Goal: Task Accomplishment & Management: Manage account settings

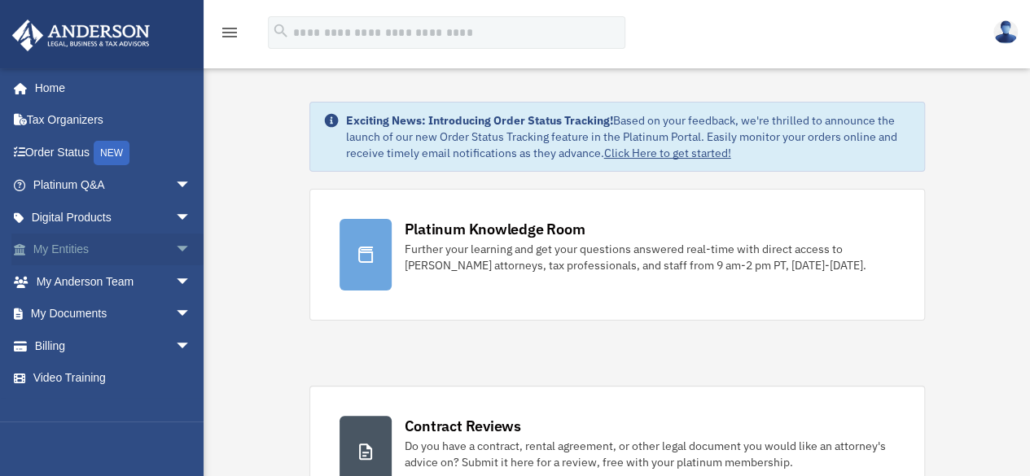
click at [88, 252] on link "My Entities arrow_drop_down" at bounding box center [113, 250] width 204 height 33
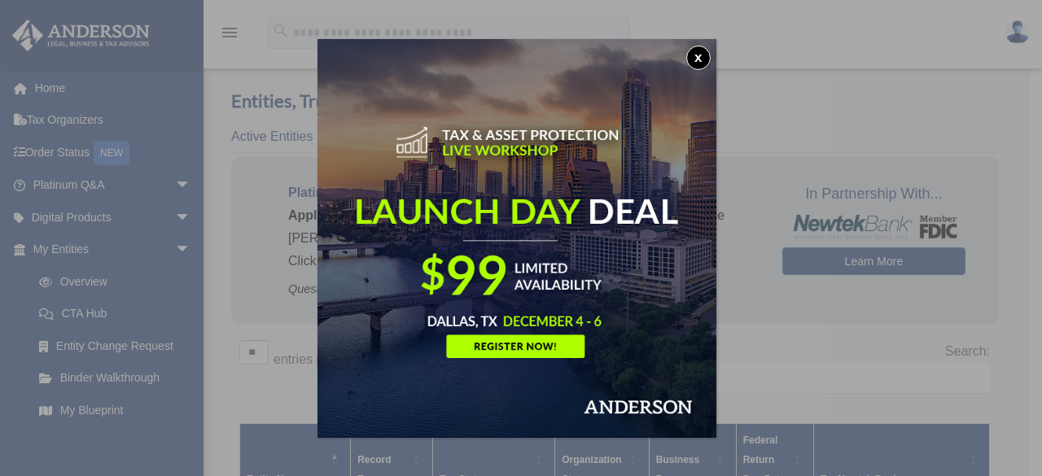
click at [702, 56] on button "x" at bounding box center [698, 58] width 24 height 24
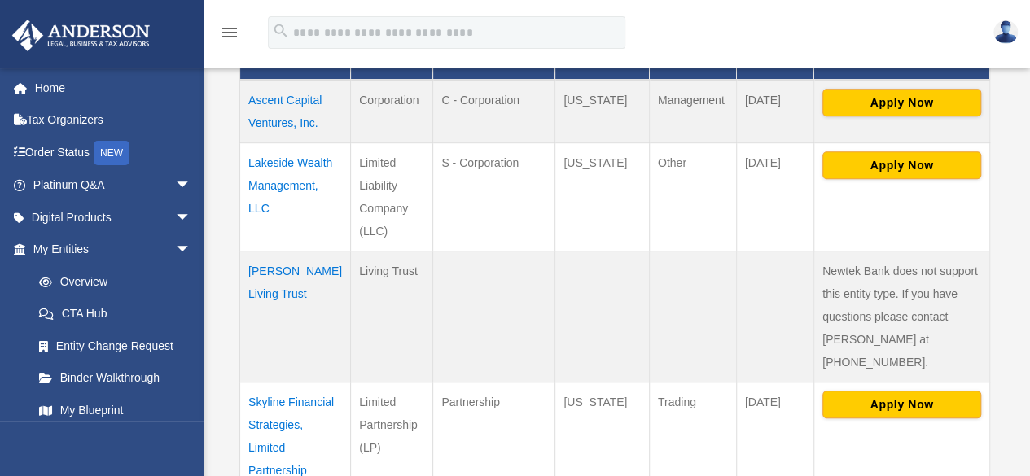
scroll to position [420, 0]
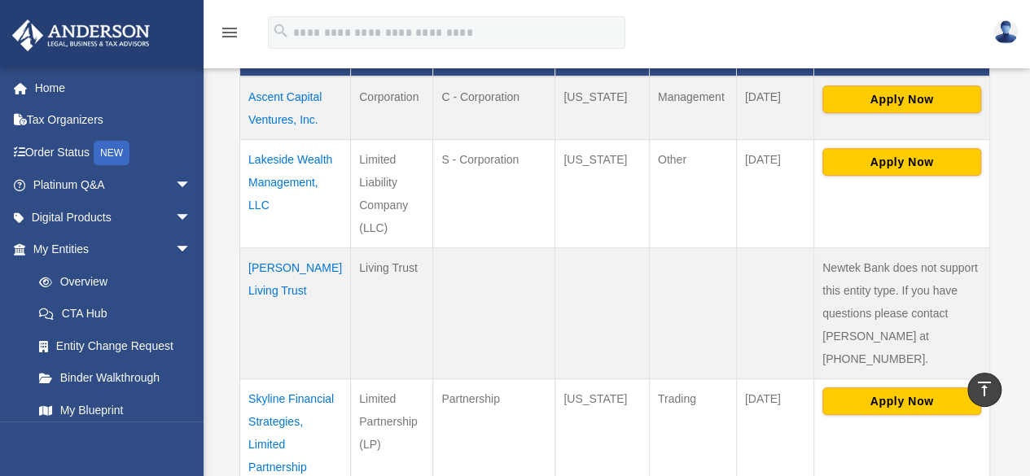
click at [264, 397] on td "Skyline Financial Strategies, Limited Partnership" at bounding box center [295, 433] width 111 height 109
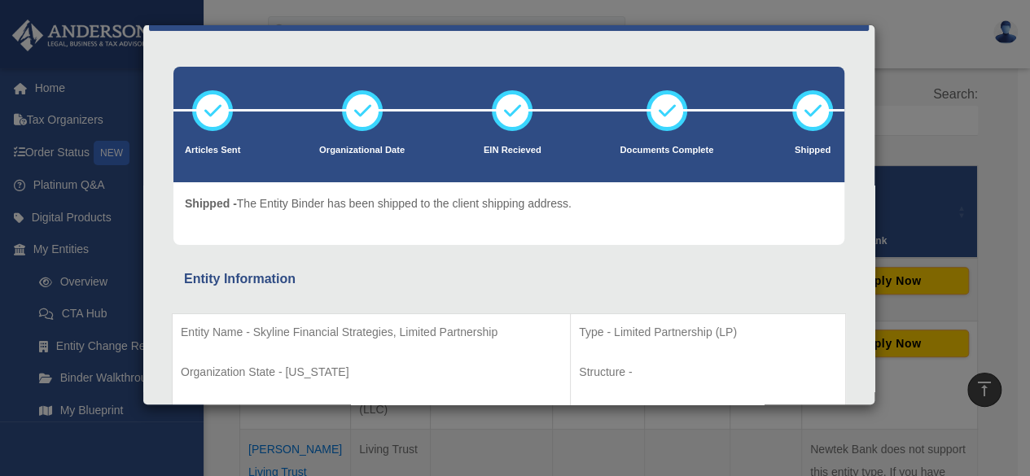
scroll to position [0, 0]
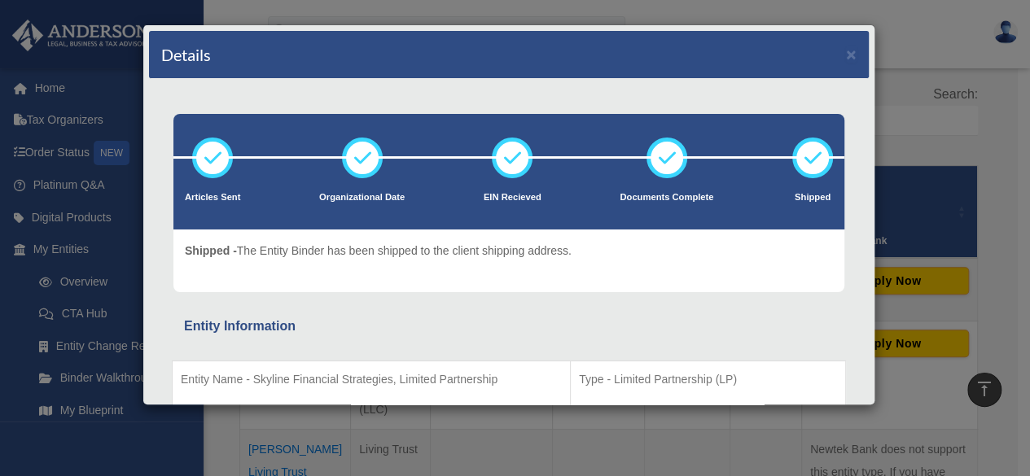
click at [832, 53] on div "Details ×" at bounding box center [509, 55] width 720 height 48
click at [846, 53] on button "×" at bounding box center [851, 54] width 11 height 17
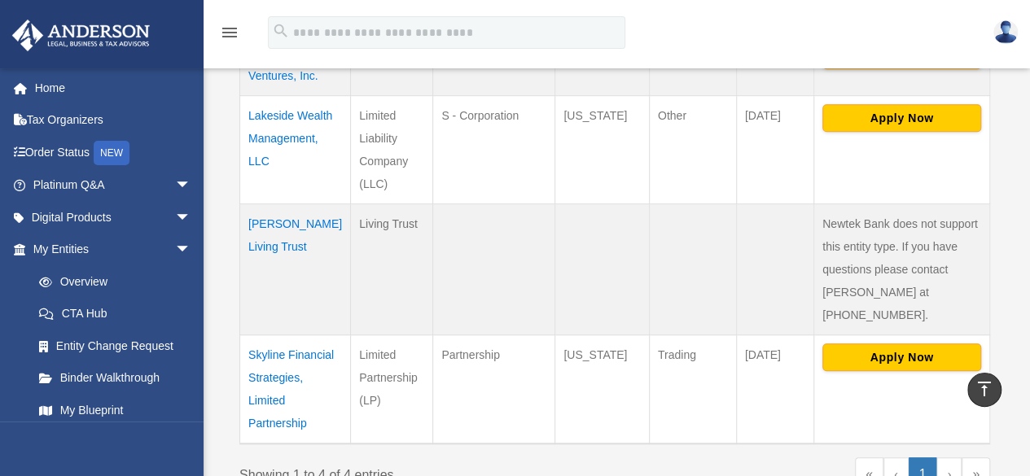
scroll to position [469, 0]
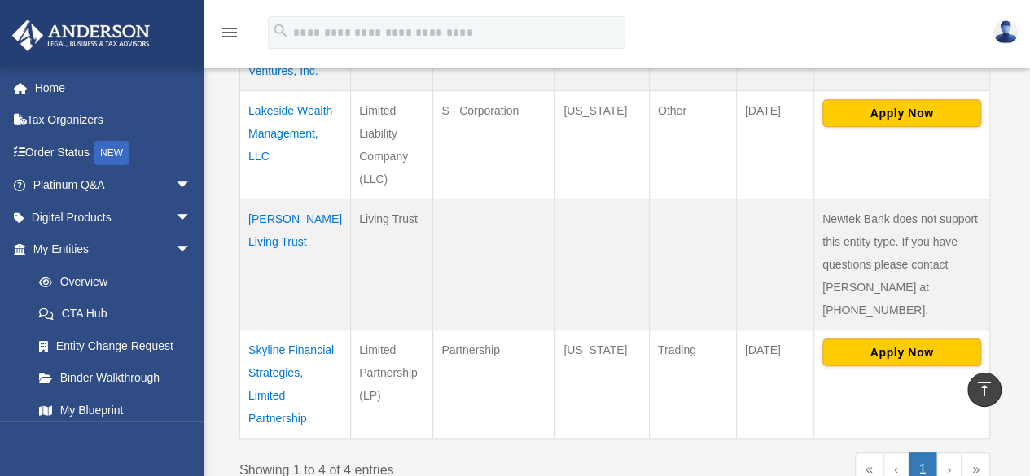
click at [280, 335] on td "Skyline Financial Strategies, Limited Partnership" at bounding box center [295, 384] width 111 height 109
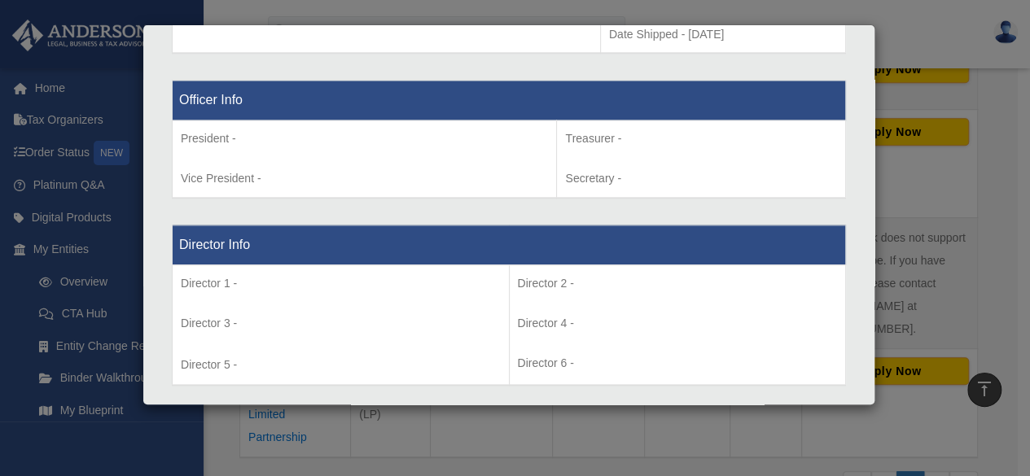
scroll to position [0, 0]
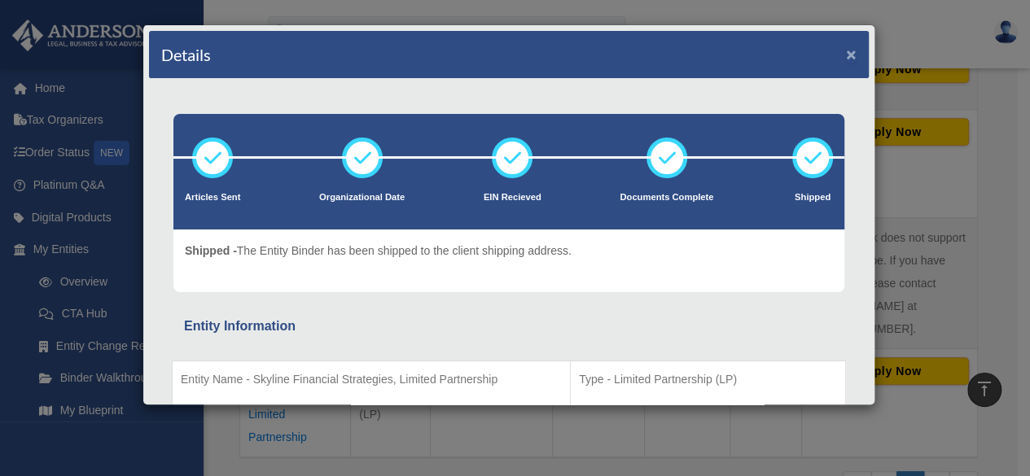
click at [846, 53] on button "×" at bounding box center [851, 54] width 11 height 17
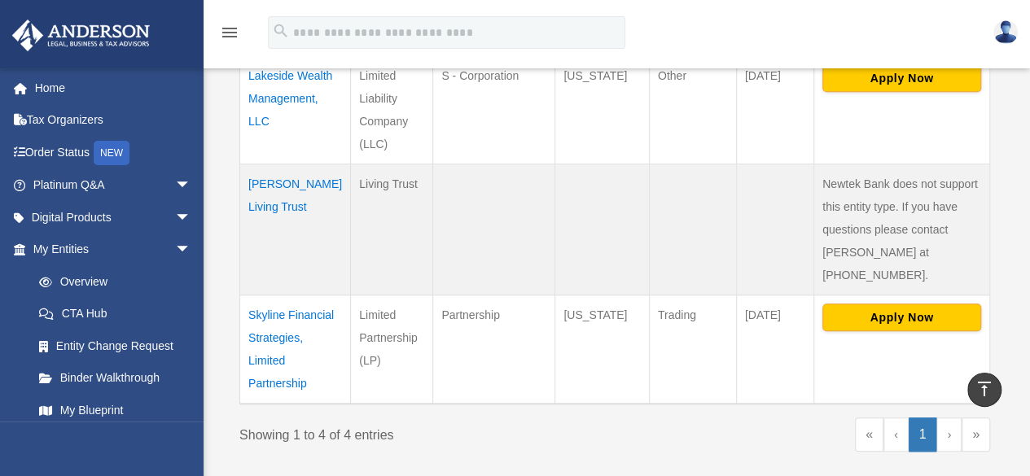
scroll to position [490, 0]
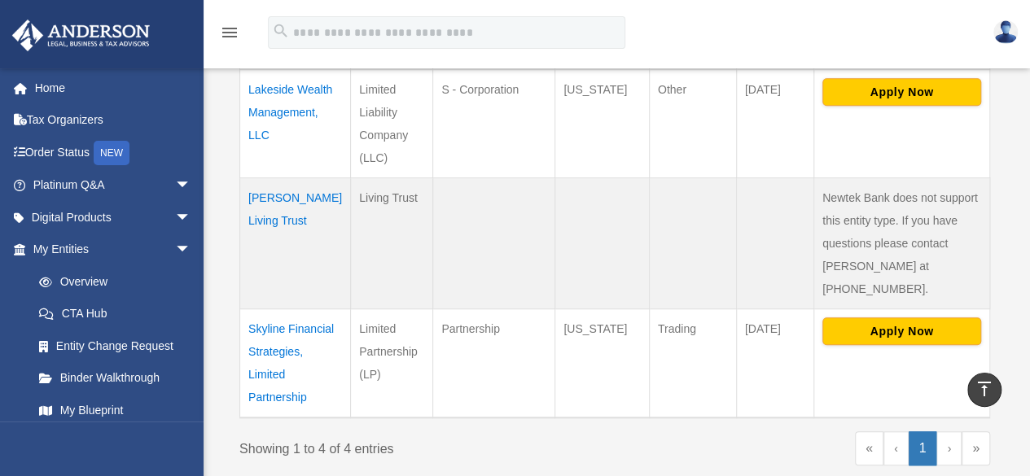
click at [287, 195] on td "[PERSON_NAME] Living Trust" at bounding box center [295, 242] width 111 height 131
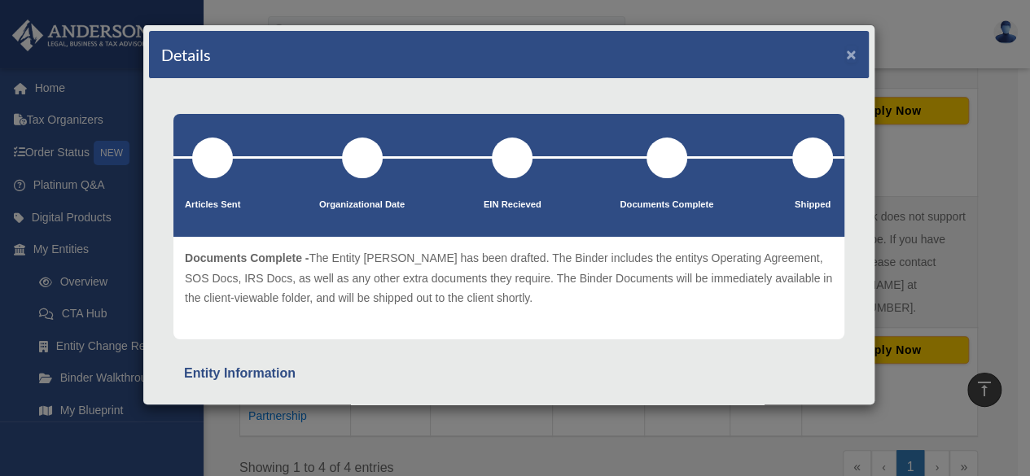
click at [846, 52] on button "×" at bounding box center [851, 54] width 11 height 17
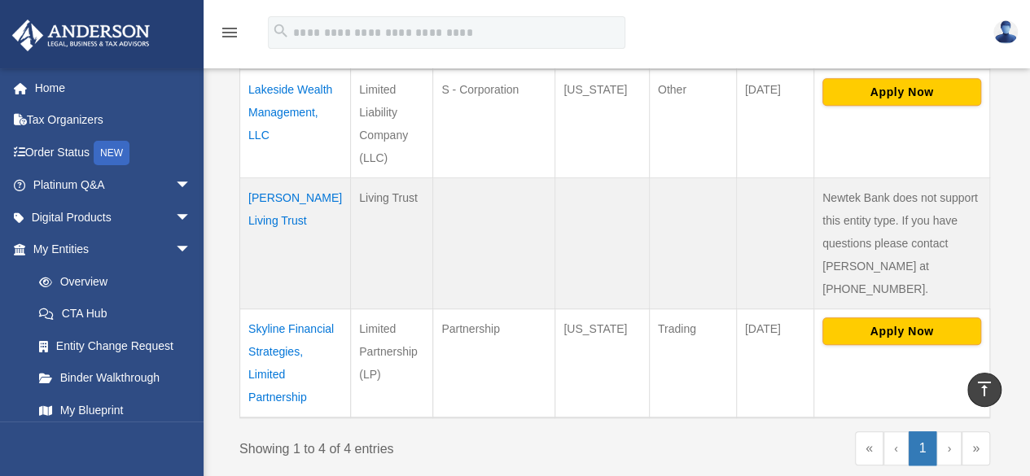
click at [269, 315] on td "Skyline Financial Strategies, Limited Partnership" at bounding box center [295, 363] width 111 height 109
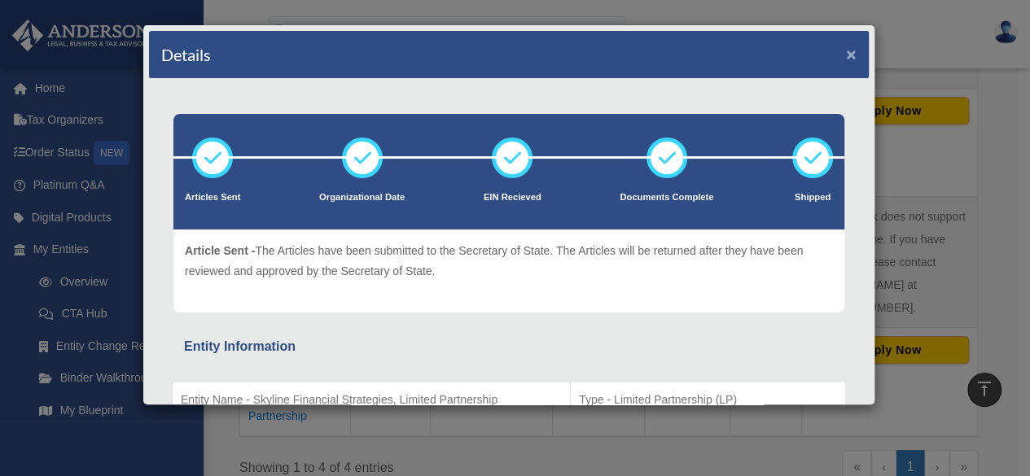
click at [846, 55] on button "×" at bounding box center [851, 54] width 11 height 17
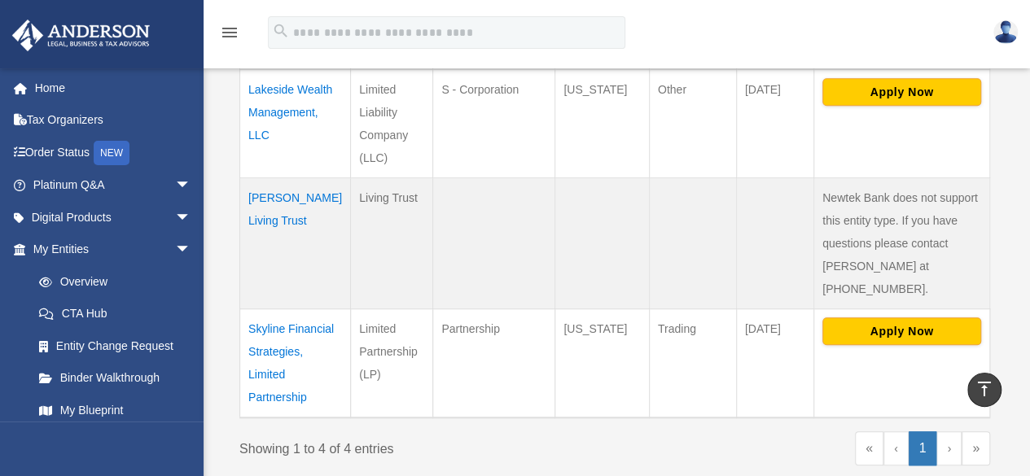
click at [261, 371] on td "Skyline Financial Strategies, Limited Partnership" at bounding box center [295, 363] width 111 height 109
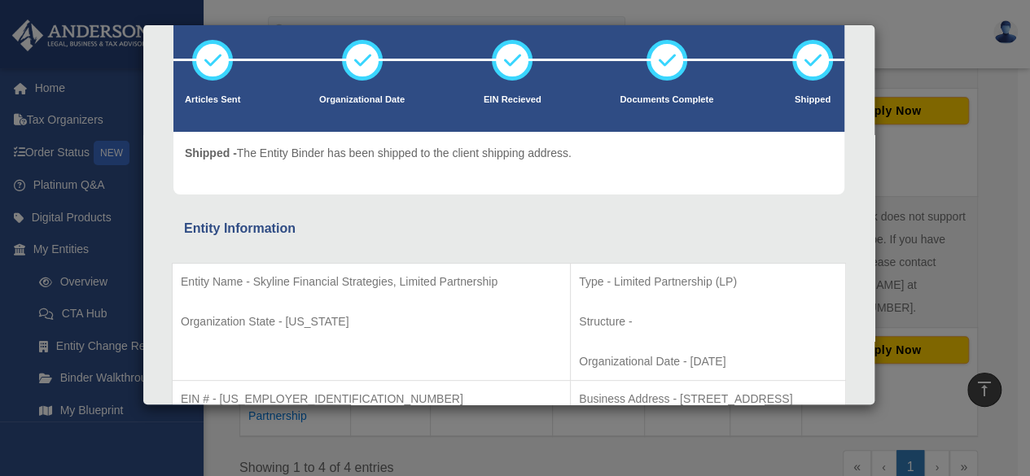
scroll to position [0, 0]
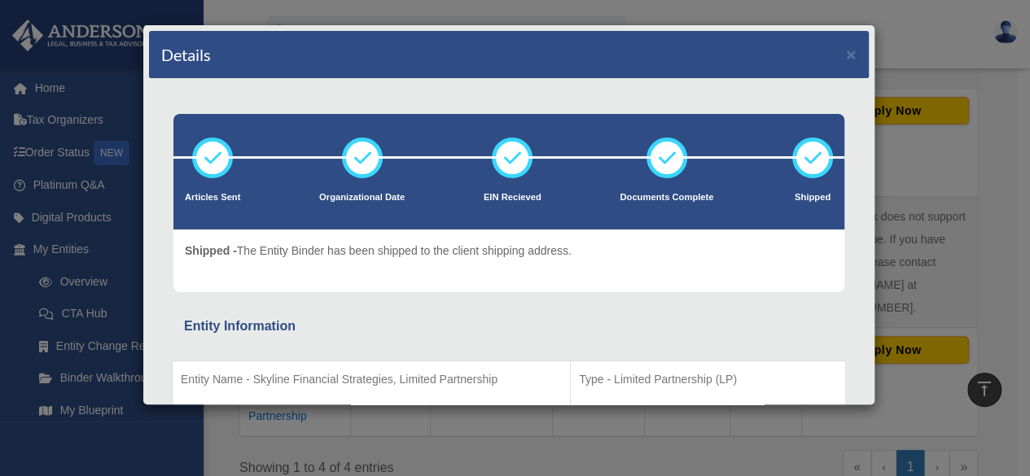
click at [832, 50] on div "Details ×" at bounding box center [509, 55] width 720 height 48
click at [846, 53] on button "×" at bounding box center [851, 54] width 11 height 17
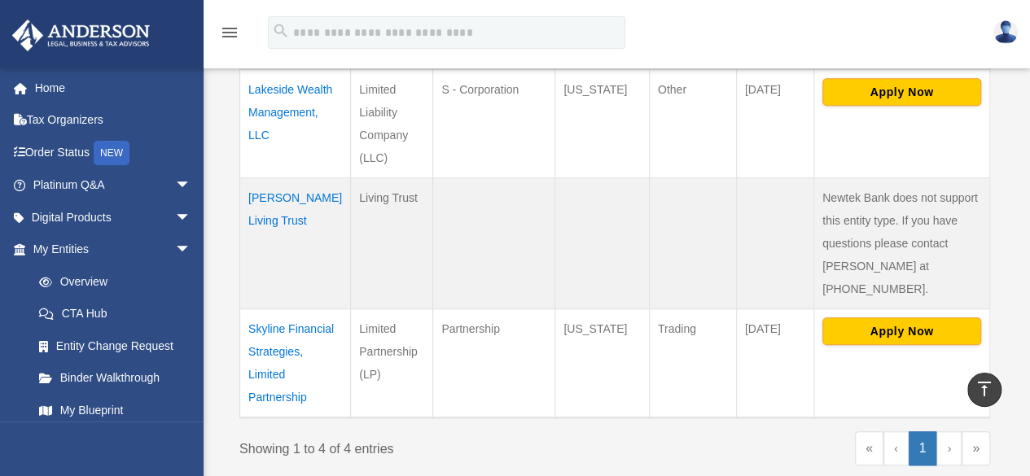
click at [997, 28] on img at bounding box center [1005, 32] width 24 height 24
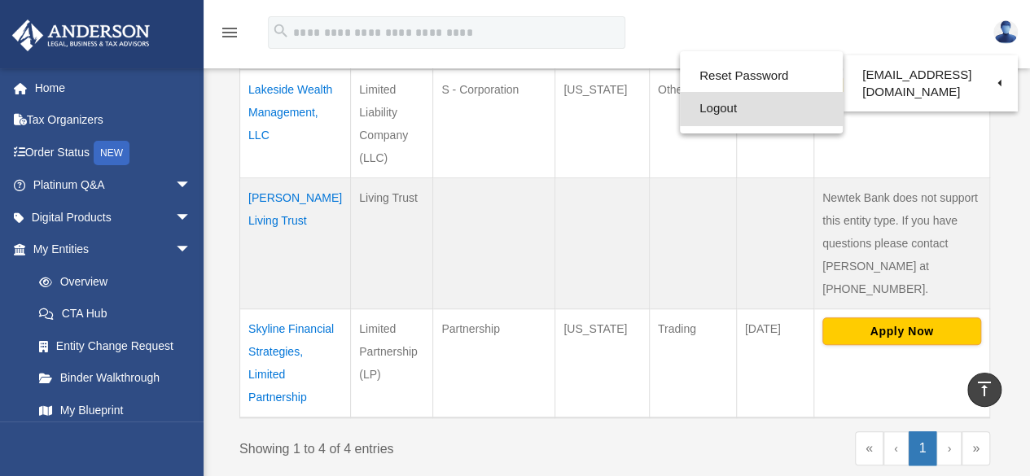
click at [795, 113] on link "Logout" at bounding box center [761, 108] width 163 height 33
